Goal: Find specific page/section: Find specific page/section

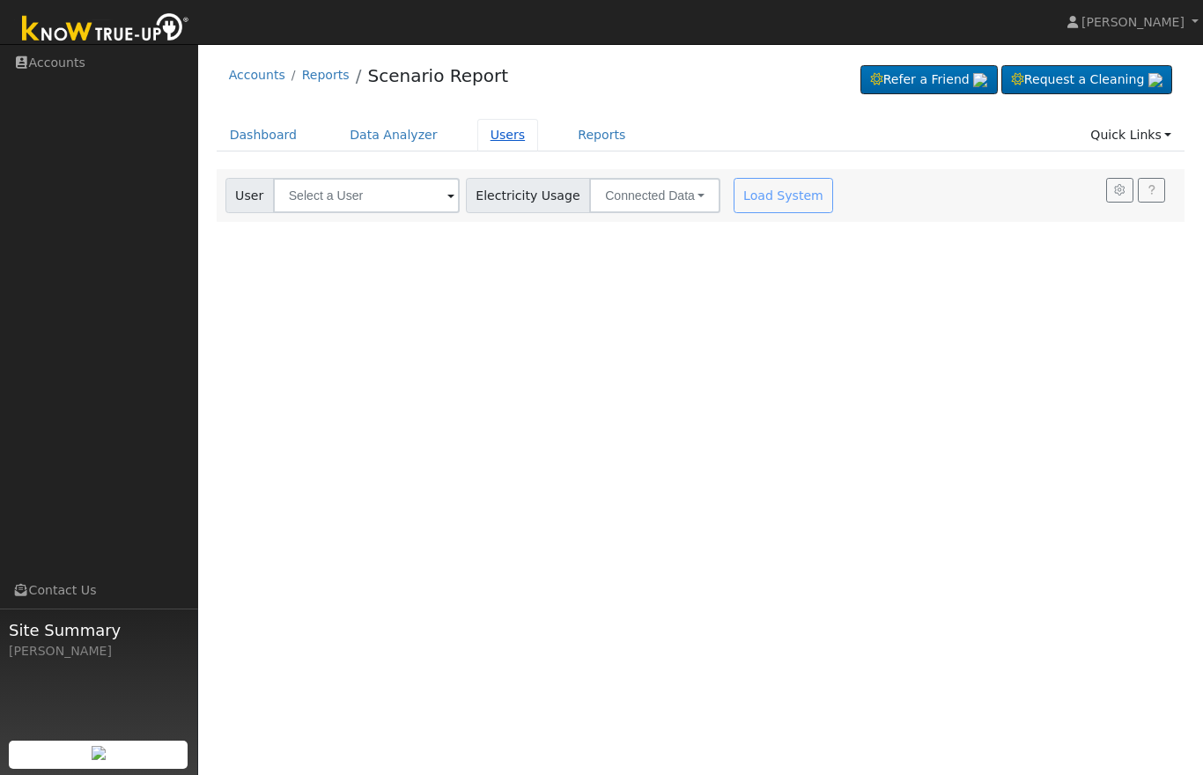
click at [499, 137] on link "Users" at bounding box center [508, 135] width 62 height 33
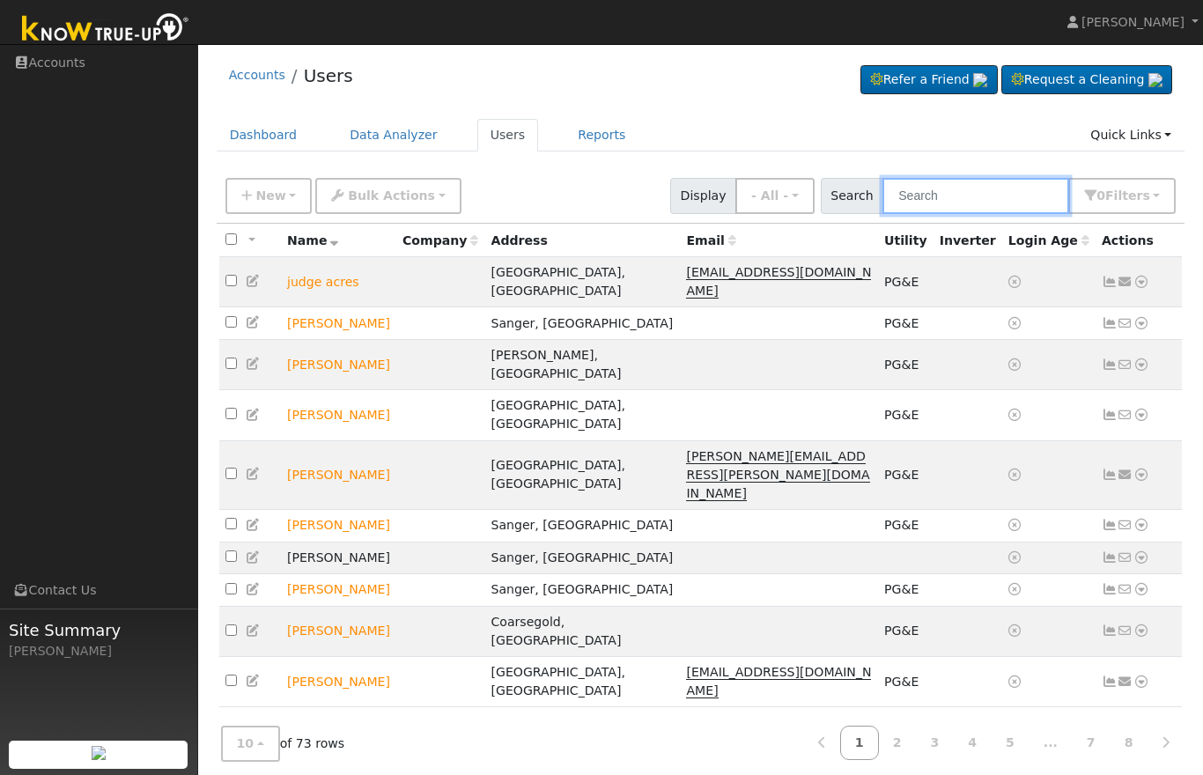
click at [987, 203] on input "text" at bounding box center [976, 196] width 187 height 36
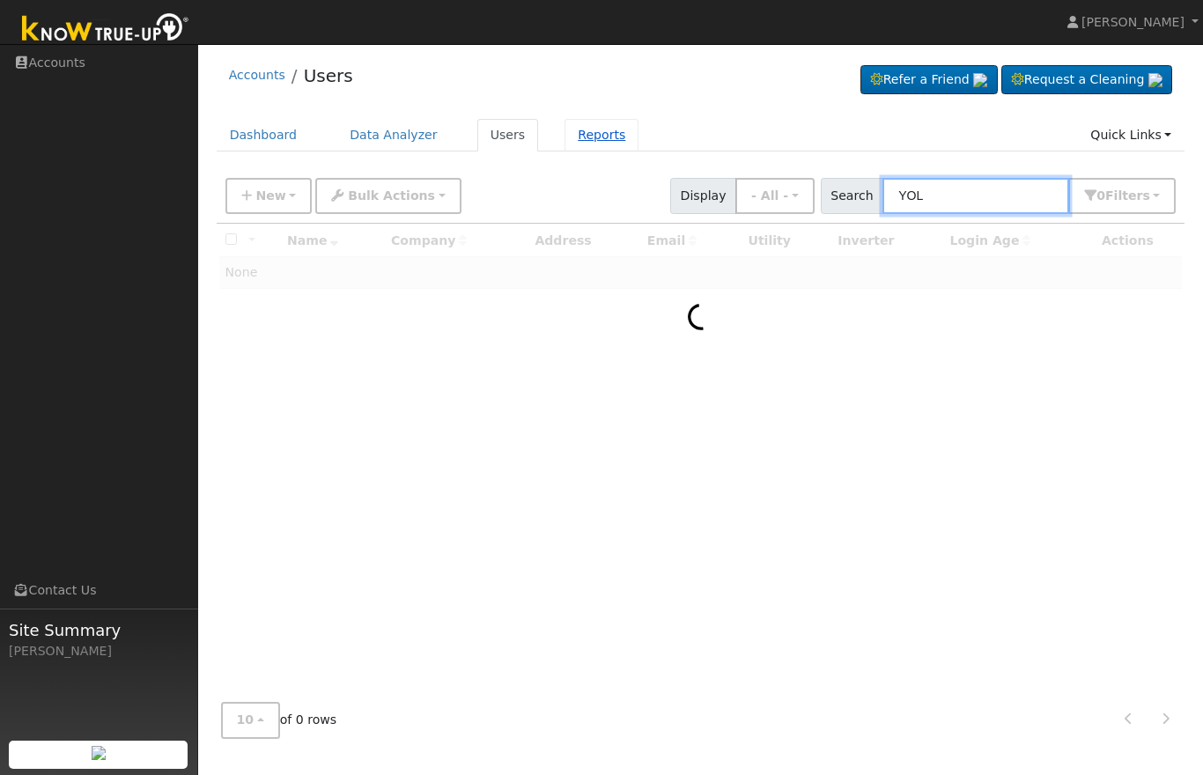
type input "YOL"
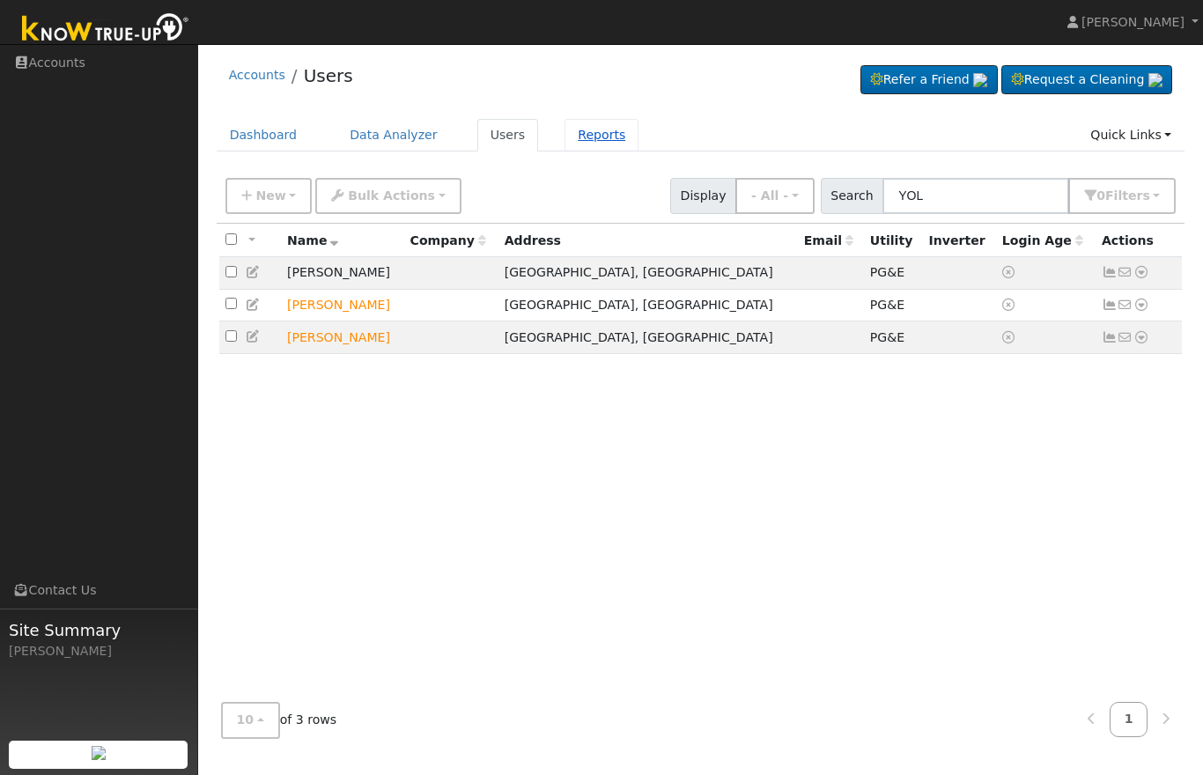
click at [576, 137] on link "Reports" at bounding box center [602, 135] width 74 height 33
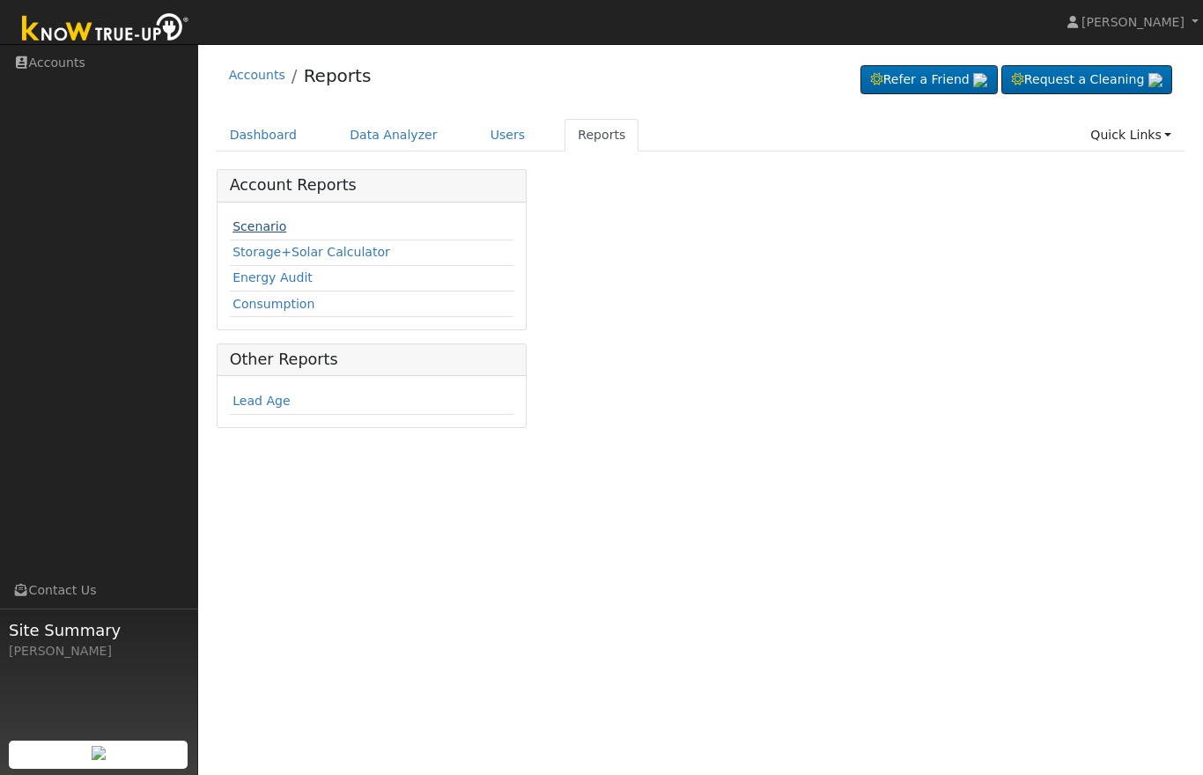
click at [270, 230] on link "Scenario" at bounding box center [260, 226] width 54 height 14
